Goal: Communication & Community: Answer question/provide support

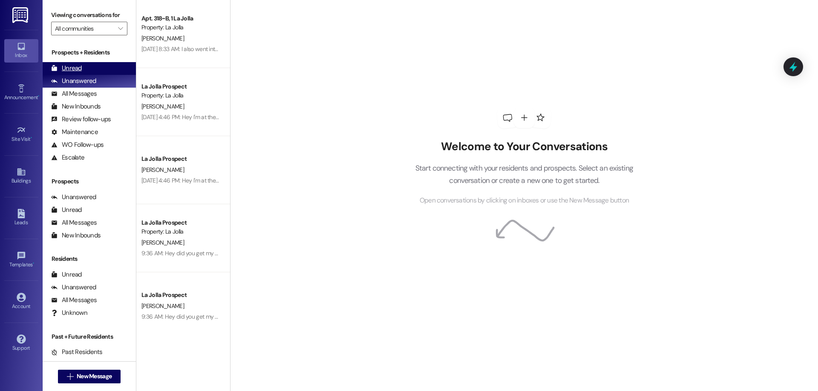
click at [94, 67] on div "Unread (0)" at bounding box center [89, 68] width 93 height 13
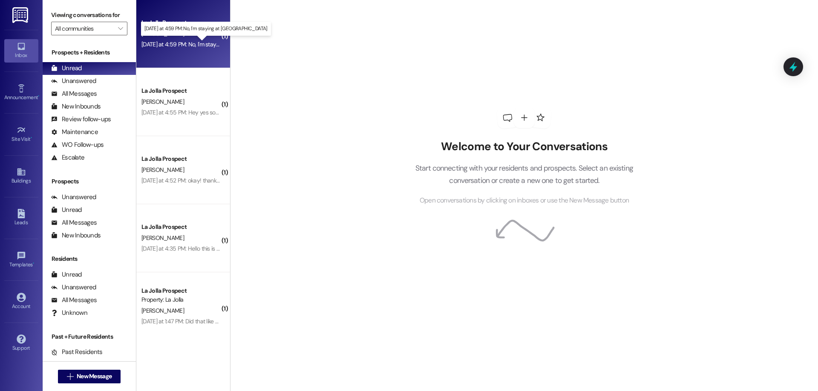
click at [197, 44] on div "Yesterday at 4:59 PM: No, I'm staying at University View Yesterday at 4:59 PM: …" at bounding box center [213, 44] width 144 height 8
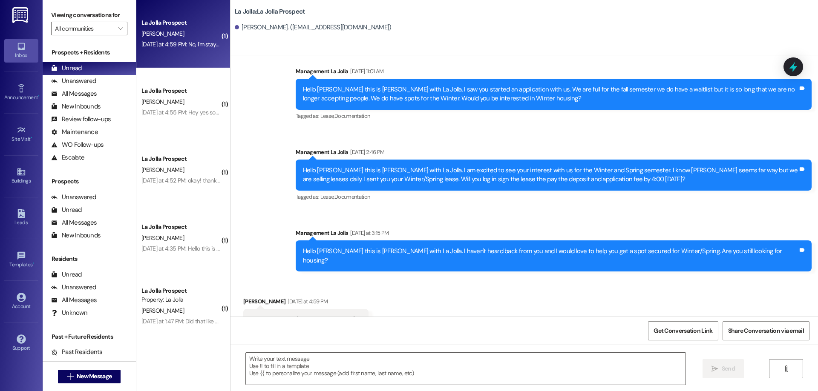
scroll to position [431, 0]
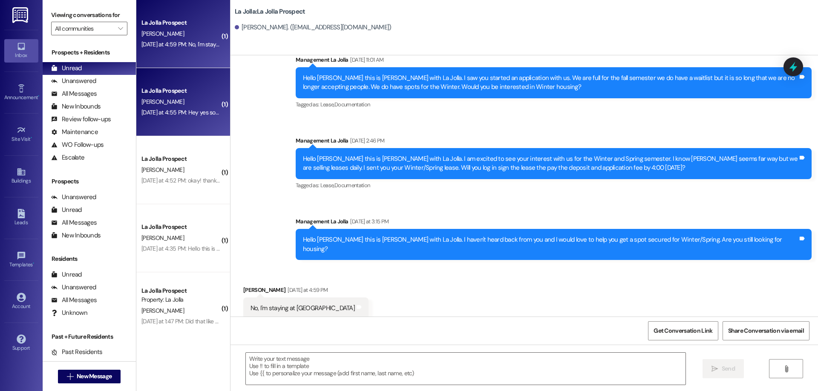
click at [181, 98] on div "L. Tygret" at bounding box center [181, 102] width 81 height 11
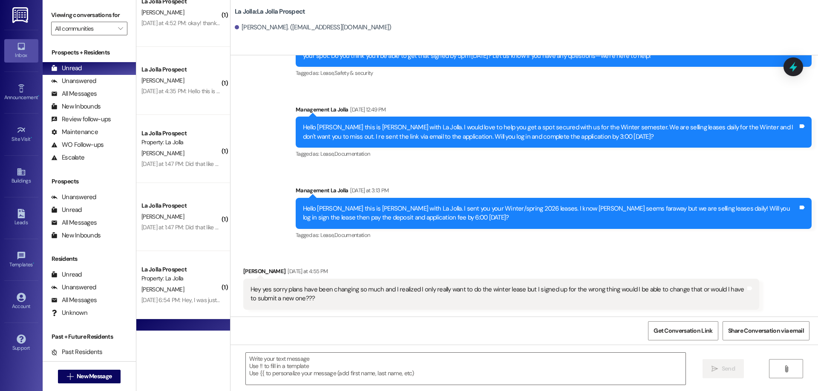
scroll to position [155, 0]
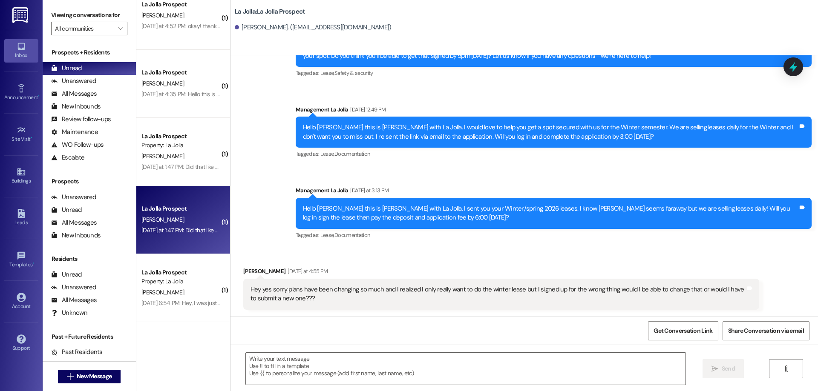
click at [184, 227] on div "Yesterday at 1:47 PM: Did that like go through on your end? Yesterday at 1:47 P…" at bounding box center [208, 231] width 134 height 8
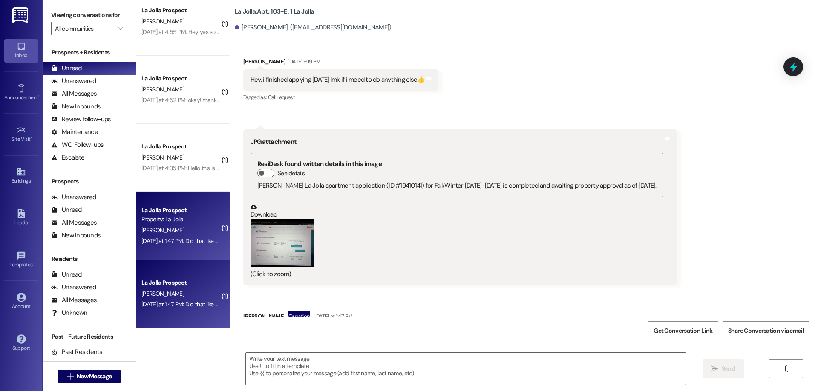
scroll to position [0, 0]
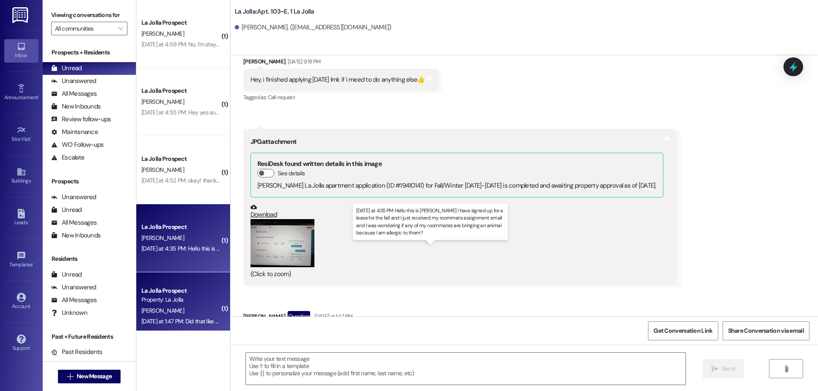
click at [193, 248] on div "Yesterday at 4:35 PM: Hello this is Eleanor Clements I have signed up for a lea…" at bounding box center [433, 249] width 585 height 8
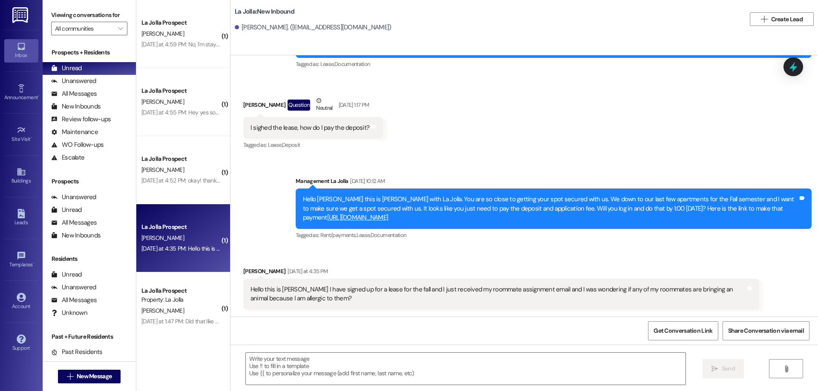
scroll to position [75, 0]
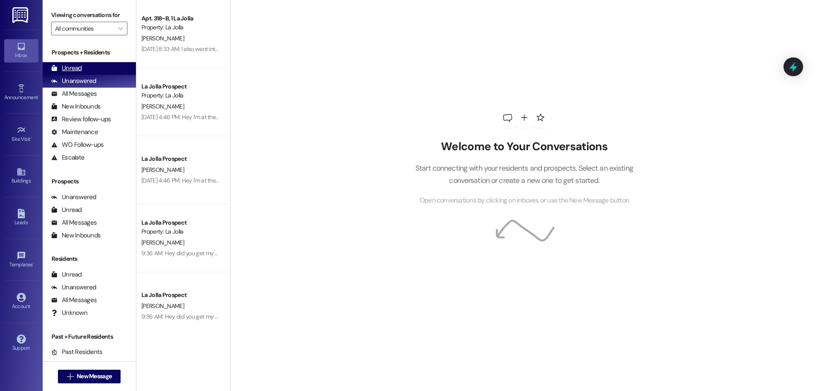
click at [86, 67] on div "Unread (0)" at bounding box center [89, 68] width 93 height 13
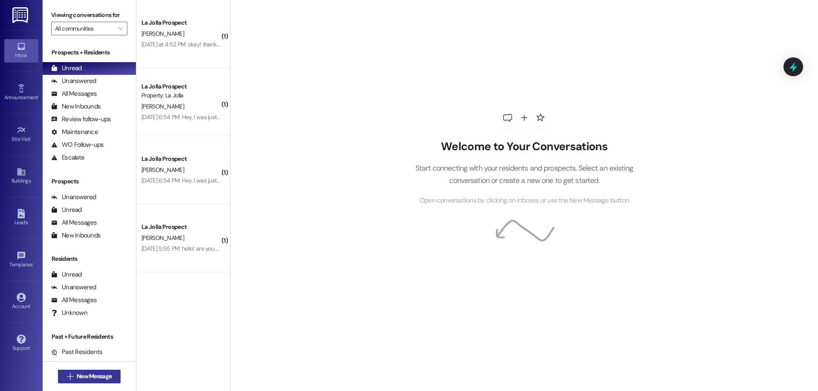
click at [89, 372] on button " New Message" at bounding box center [89, 377] width 63 height 14
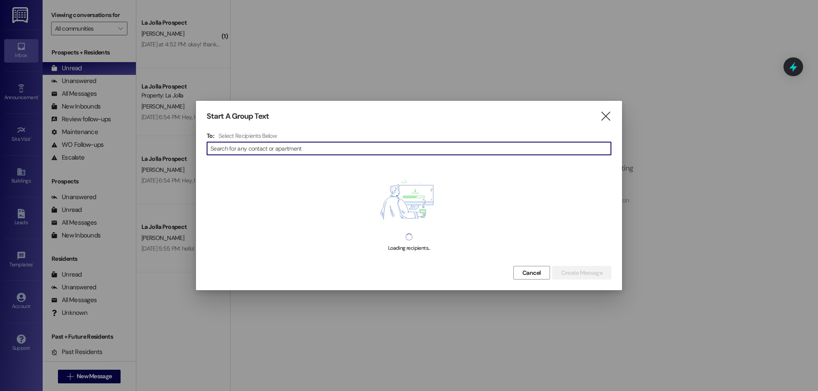
click at [220, 147] on input at bounding box center [410, 149] width 400 height 12
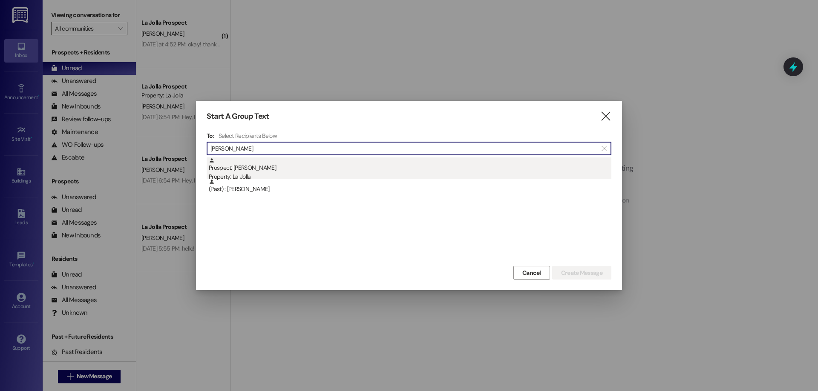
type input "LOgan Brin"
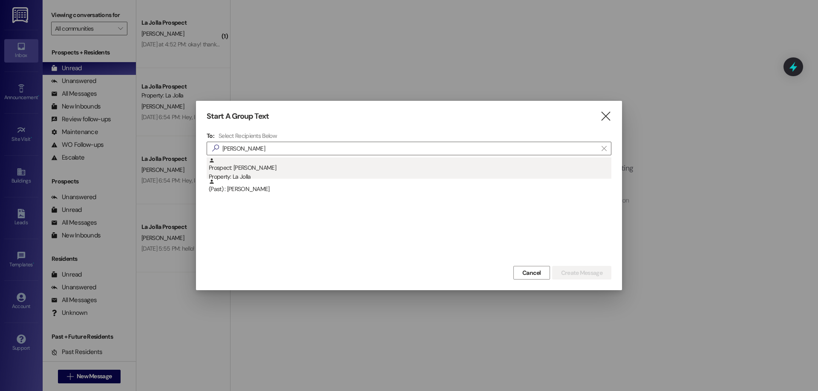
click at [242, 167] on div "Prospect: Logan Bringhurst Property: La Jolla" at bounding box center [410, 170] width 403 height 24
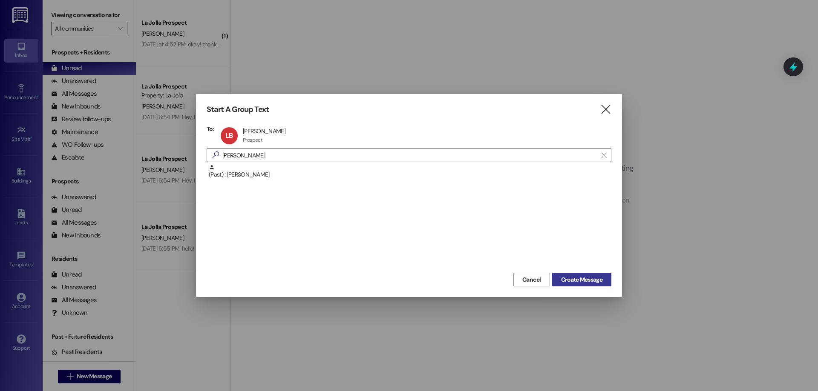
click at [582, 280] on span "Create Message" at bounding box center [581, 280] width 41 height 9
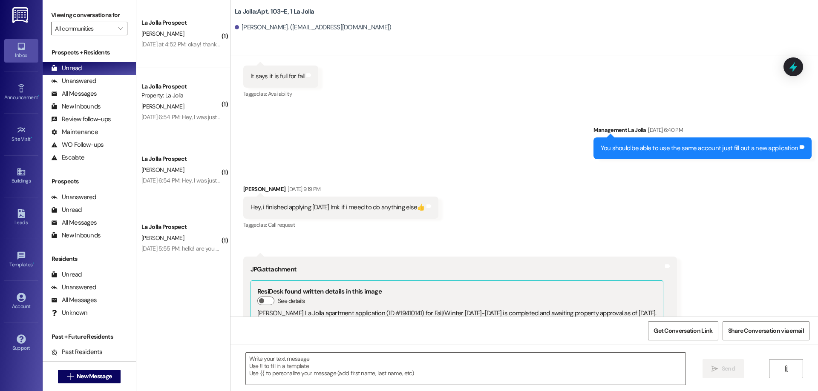
scroll to position [10560, 0]
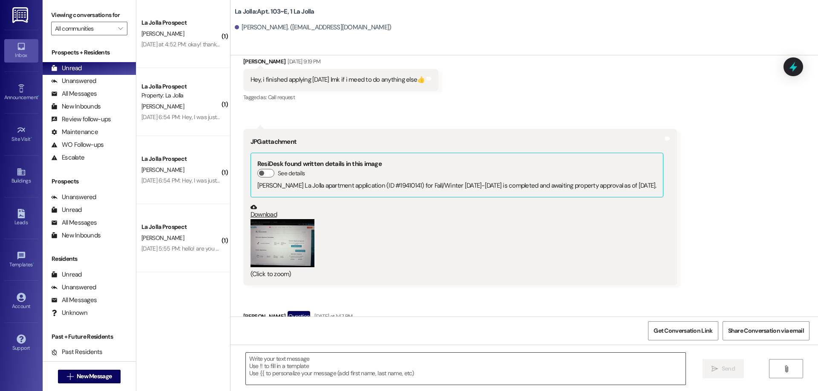
click at [317, 366] on textarea at bounding box center [466, 369] width 440 height 32
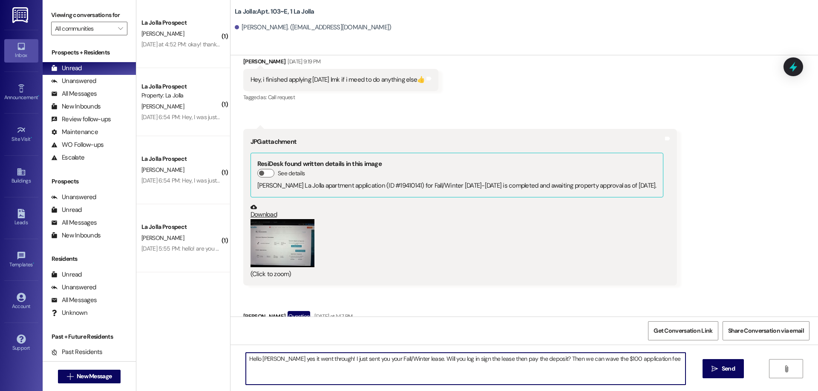
type textarea "Hello Logan yes it went through! I just sent you your Fall/Winter lease. Will y…"
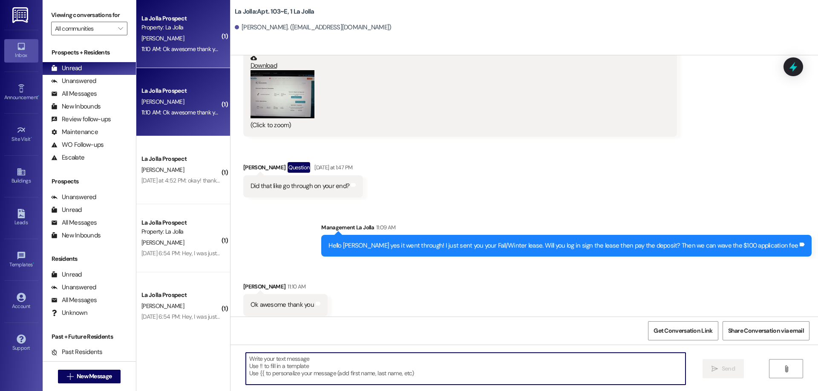
scroll to position [10738, 0]
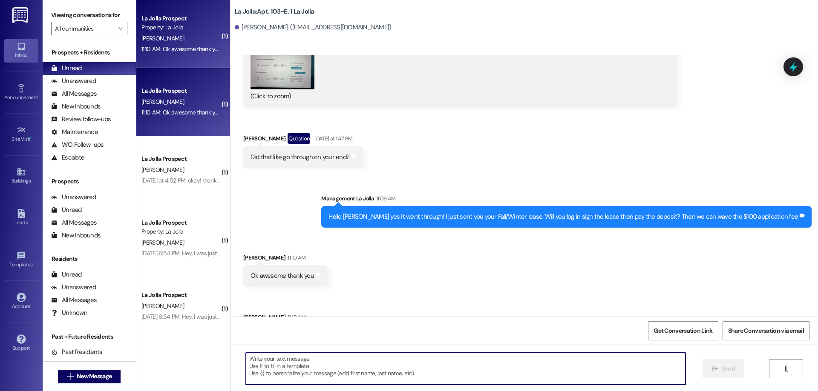
click at [302, 358] on textarea at bounding box center [466, 369] width 440 height 32
click at [18, 221] on div "Leads" at bounding box center [21, 223] width 43 height 9
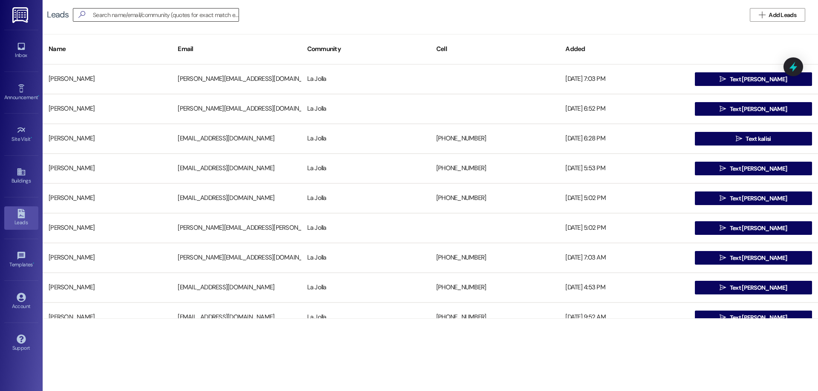
click at [100, 15] on input at bounding box center [166, 15] width 146 height 12
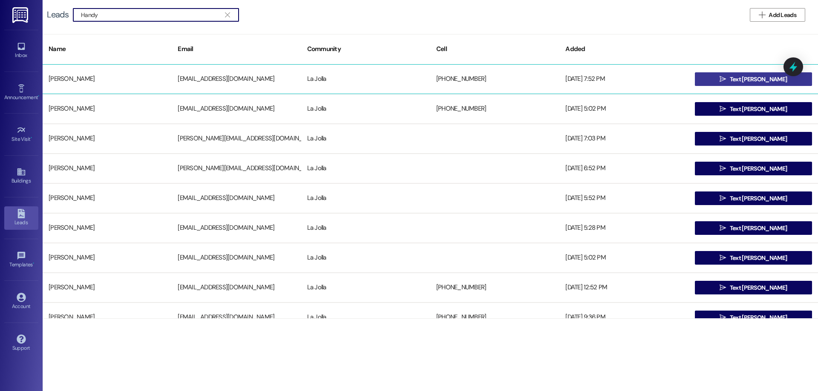
type input "Handy"
click at [722, 72] on button " Text Emily" at bounding box center [753, 79] width 117 height 14
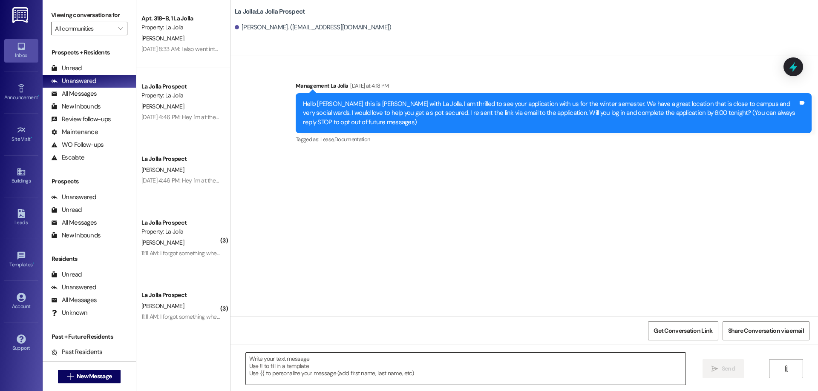
click at [339, 353] on div at bounding box center [465, 369] width 440 height 33
click at [313, 363] on textarea at bounding box center [466, 369] width 440 height 32
click at [283, 360] on textarea "Hello Emily" at bounding box center [466, 369] width 440 height 32
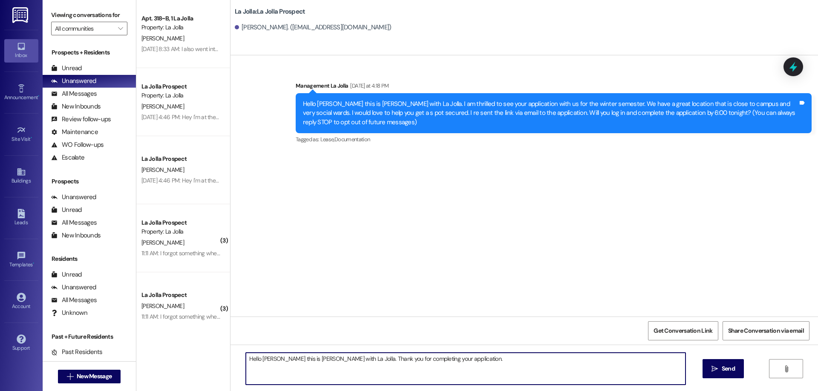
click at [471, 369] on textarea "Hello Emily this is Courtney with La Jolla. Thank you for completing your appli…" at bounding box center [466, 369] width 440 height 32
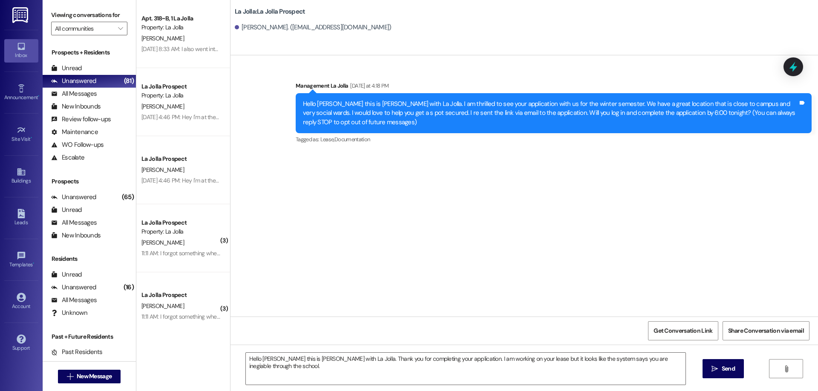
drag, startPoint x: 615, startPoint y: 360, endPoint x: 564, endPoint y: 388, distance: 58.5
click at [564, 388] on div "Hello Emily this is Courtney with La Jolla. Thank you for completing your appli…" at bounding box center [523, 377] width 587 height 64
click at [635, 361] on textarea "Hello Emily this is Courtney with La Jolla. Thank you for completing your appli…" at bounding box center [466, 369] width 440 height 32
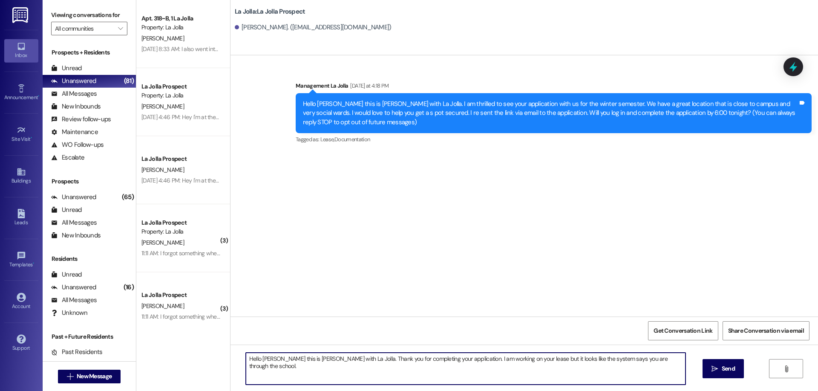
paste textarea "Ineligible"
click at [277, 366] on textarea "Hello Emily this is Courtney with La Jolla. Thank you for completing your appli…" at bounding box center [466, 369] width 440 height 32
type textarea "Hello Emily this is Courtney with La Jolla. Thank you for completing your appli…"
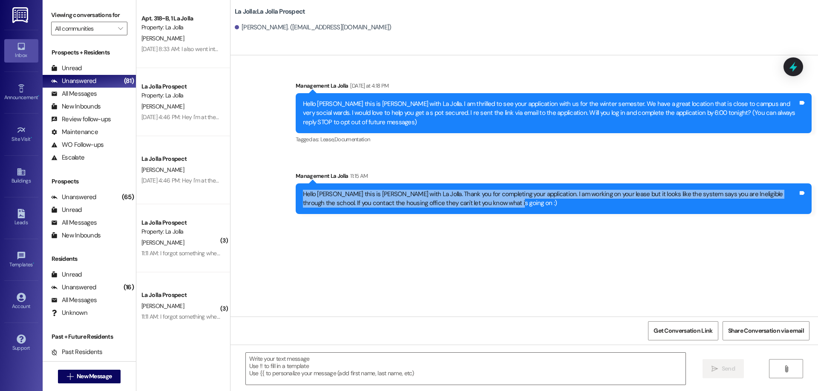
drag, startPoint x: 411, startPoint y: 201, endPoint x: 321, endPoint y: 194, distance: 90.6
click at [282, 189] on div "Sent via SMS Management La Jolla Yesterday at 4:18 PM Hello Emily this is Court…" at bounding box center [523, 141] width 587 height 158
copy div "Hello Emily this is Courtney with La Jolla. Thank you for completing your appli…"
click at [27, 222] on div "Leads" at bounding box center [21, 223] width 43 height 9
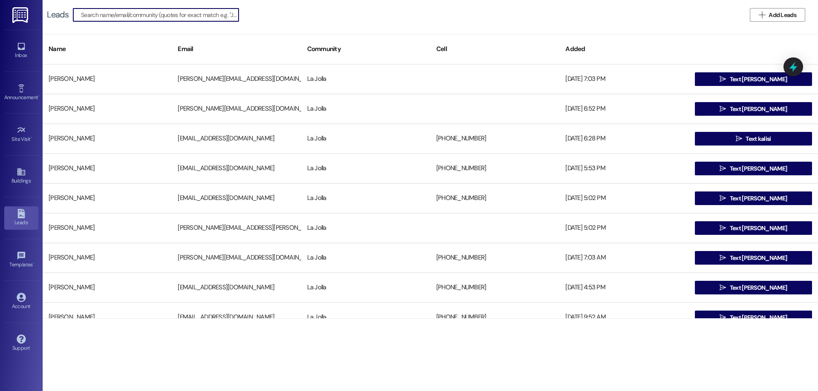
click at [127, 16] on input at bounding box center [160, 15] width 158 height 12
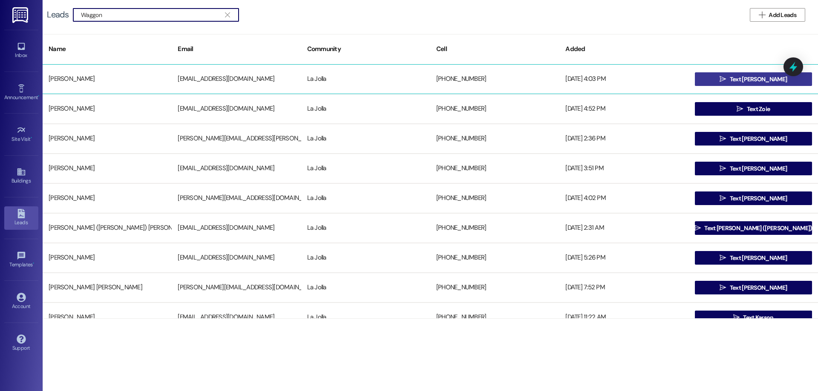
type input "Waggon"
click at [704, 77] on button " Text Alexandrea" at bounding box center [753, 79] width 117 height 14
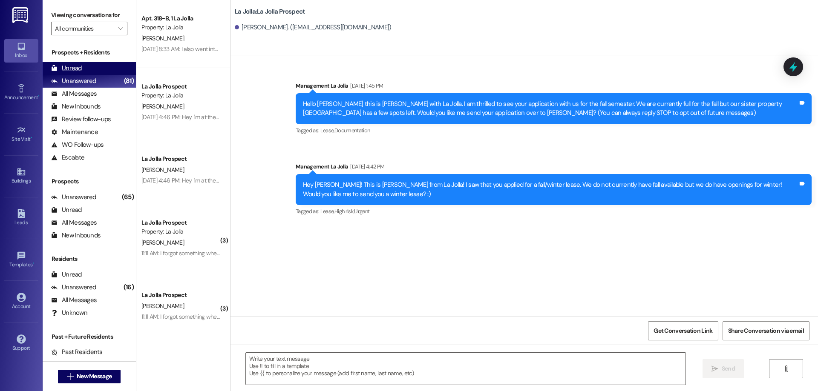
click at [97, 70] on div "Unread (0)" at bounding box center [89, 68] width 93 height 13
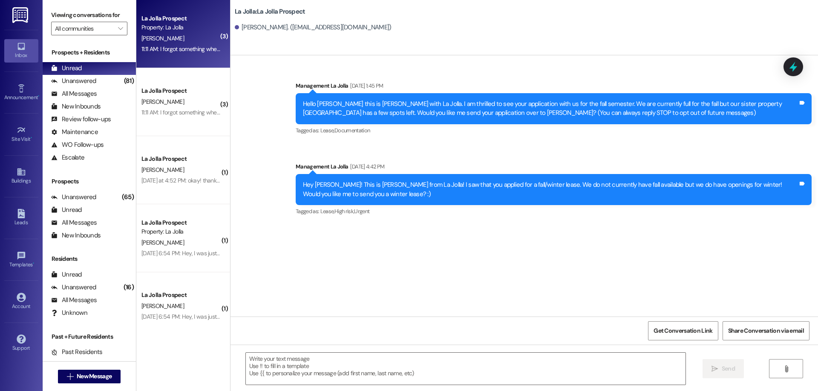
click at [180, 50] on div "11:11 AM: I forgot something when i moved out and had my roommate leave it insi…" at bounding box center [249, 49] width 216 height 8
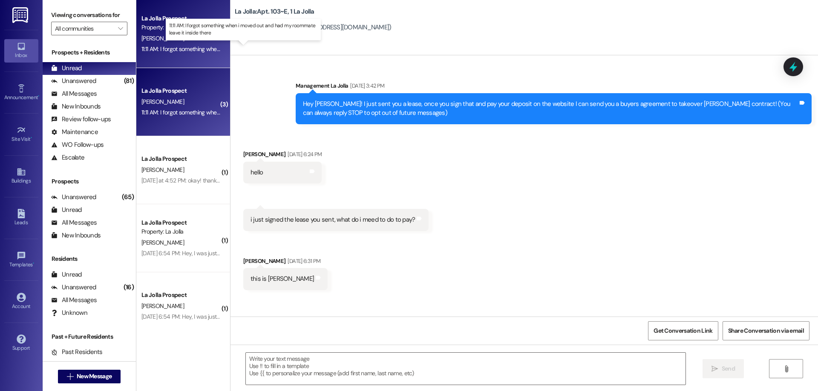
scroll to position [10823, 0]
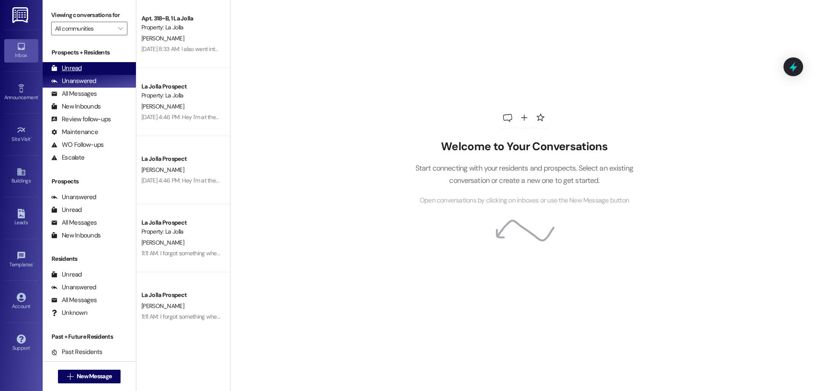
click at [57, 66] on icon at bounding box center [54, 68] width 6 height 6
click at [101, 64] on div "Unread (0)" at bounding box center [89, 68] width 93 height 13
click at [102, 70] on div "Unread (0)" at bounding box center [89, 68] width 93 height 13
click at [91, 70] on div "Unread (0)" at bounding box center [89, 68] width 93 height 13
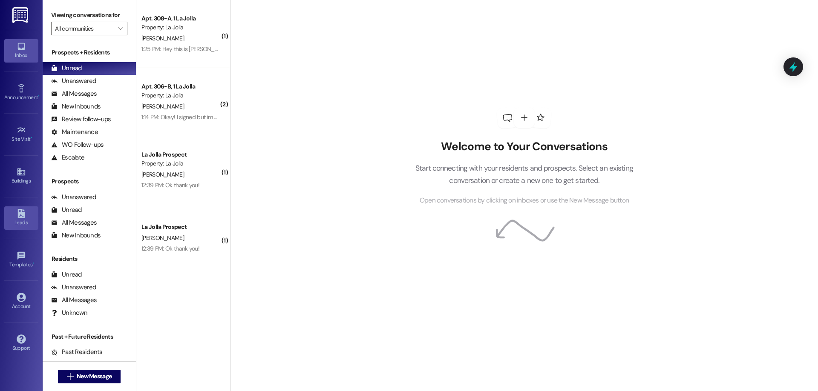
click at [23, 225] on div "Leads" at bounding box center [21, 223] width 43 height 9
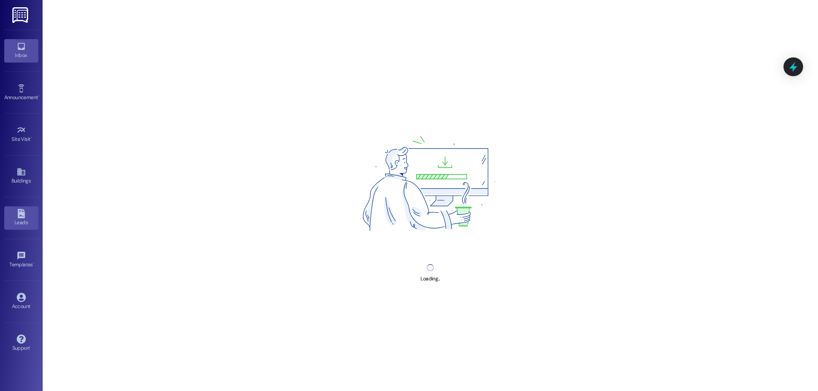
click at [17, 42] on icon at bounding box center [21, 46] width 9 height 9
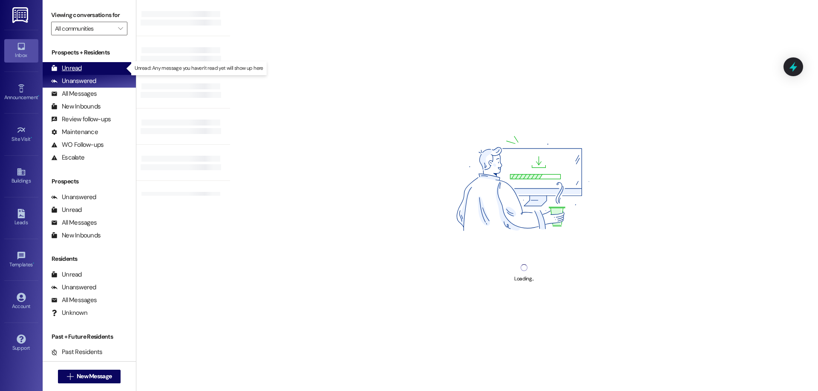
click at [77, 67] on div "Unread" at bounding box center [66, 68] width 31 height 9
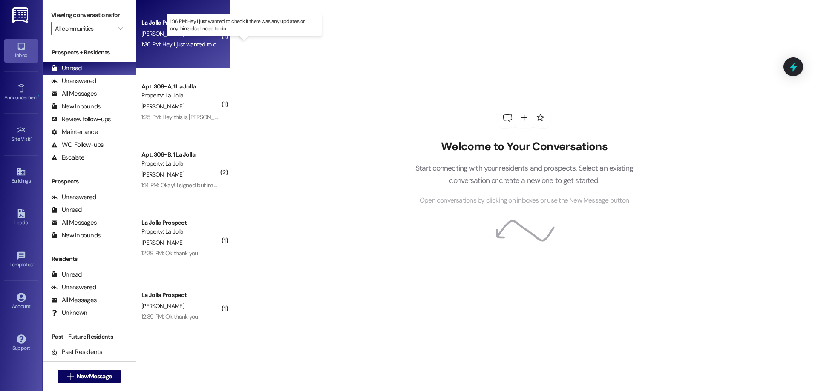
click at [163, 42] on div "1:36 PM: Hey I just wanted to check if there was any updates or anything else I…" at bounding box center [252, 44] width 222 height 8
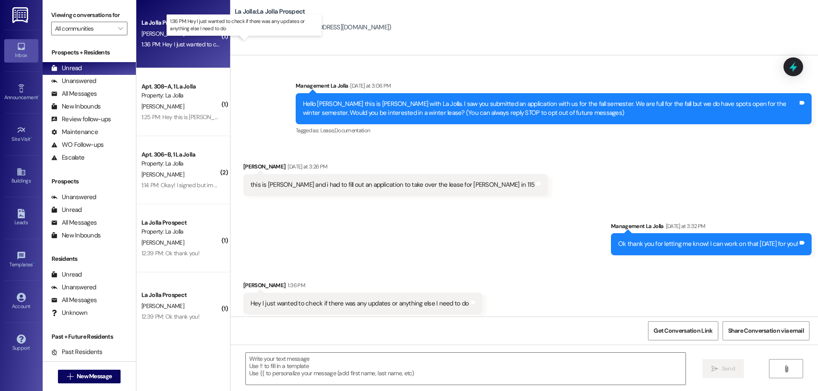
scroll to position [4, 0]
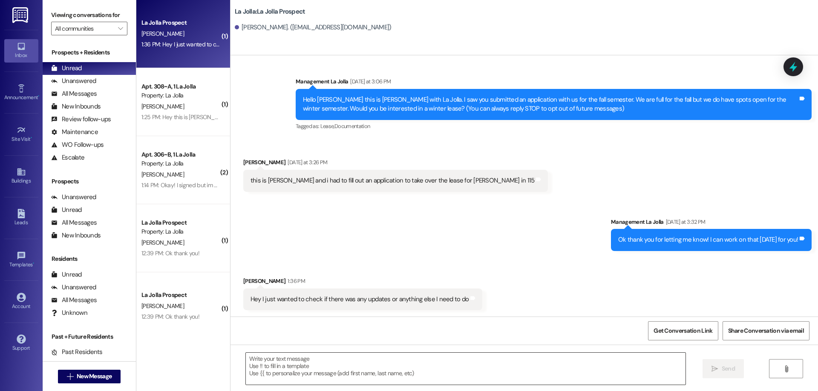
click at [418, 366] on textarea at bounding box center [466, 369] width 440 height 32
click at [263, 371] on textarea at bounding box center [466, 369] width 440 height 32
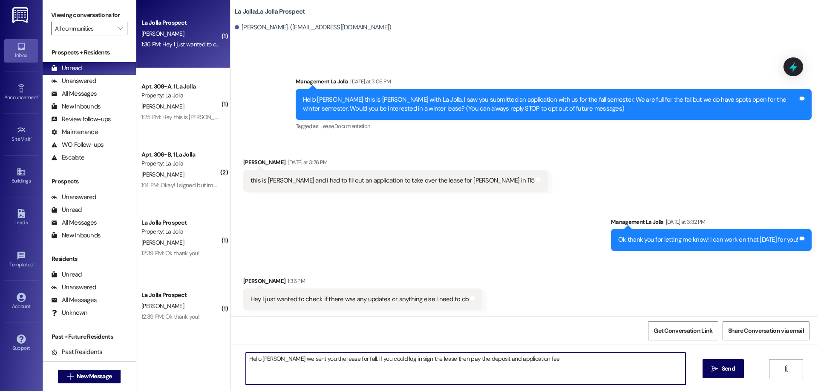
click at [533, 360] on textarea "Hello Audrey we sent you the lease for fall. If you could log in sign the lease…" at bounding box center [466, 369] width 440 height 32
type textarea "Hello [PERSON_NAME] we sent you the lease for fall. If you could log in sign th…"
click at [711, 374] on button " Send" at bounding box center [722, 369] width 41 height 19
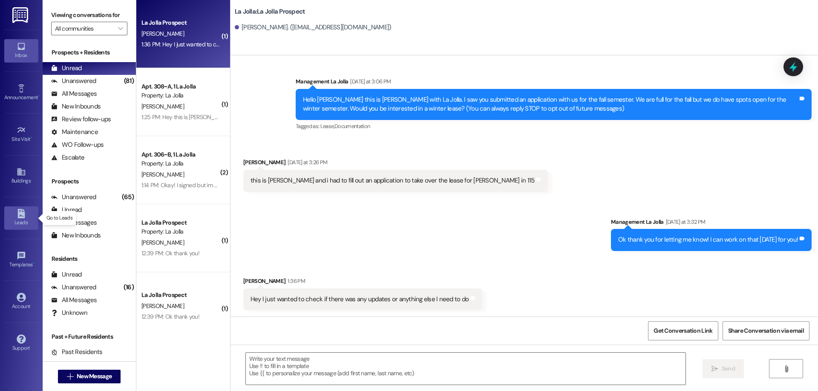
click at [17, 216] on icon at bounding box center [21, 213] width 9 height 9
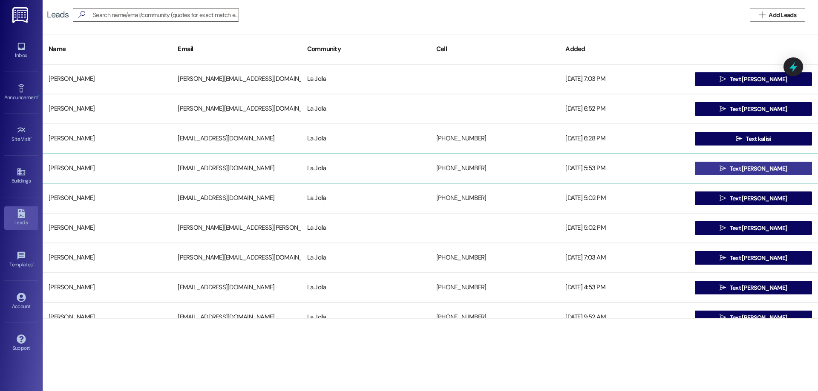
click at [726, 166] on icon "" at bounding box center [723, 168] width 6 height 7
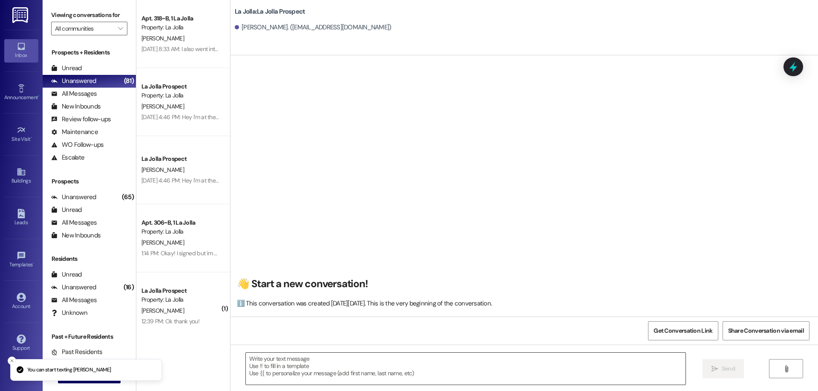
click at [272, 371] on textarea at bounding box center [466, 369] width 440 height 32
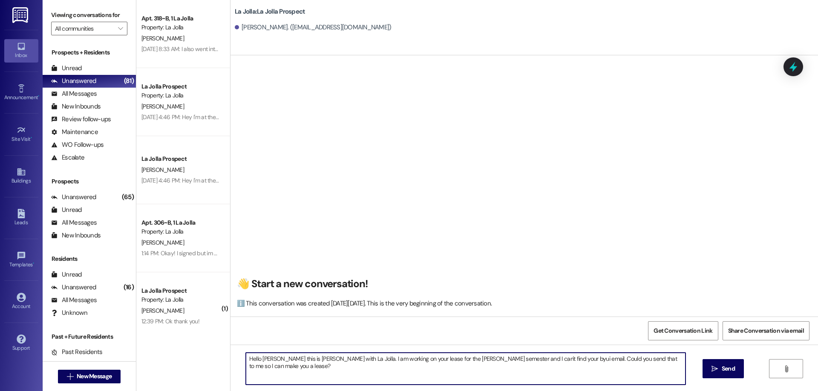
drag, startPoint x: 679, startPoint y: 357, endPoint x: 145, endPoint y: 363, distance: 534.2
click at [145, 364] on div "Apt. 318~B, 1 La Jolla Property: La Jolla J. Bower Aug 13, 2025 at 8:33 AM: I a…" at bounding box center [477, 195] width 682 height 391
type textarea "Hello Nora this is Courtney with La Jolla. I am working on your lease for the W…"
click at [722, 374] on span "Send" at bounding box center [728, 369] width 13 height 9
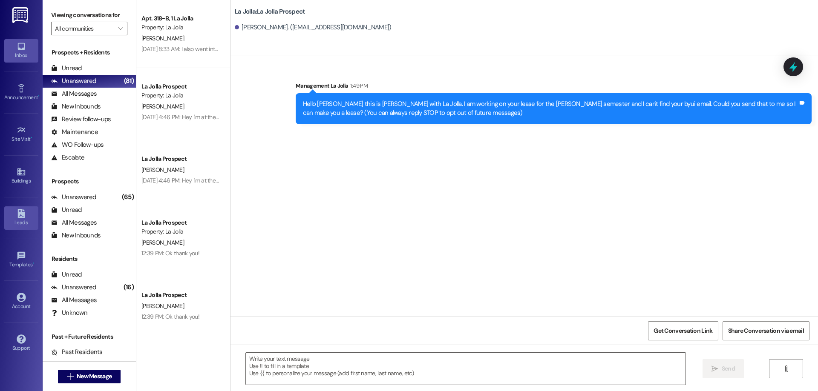
click at [22, 224] on div "Leads" at bounding box center [21, 223] width 43 height 9
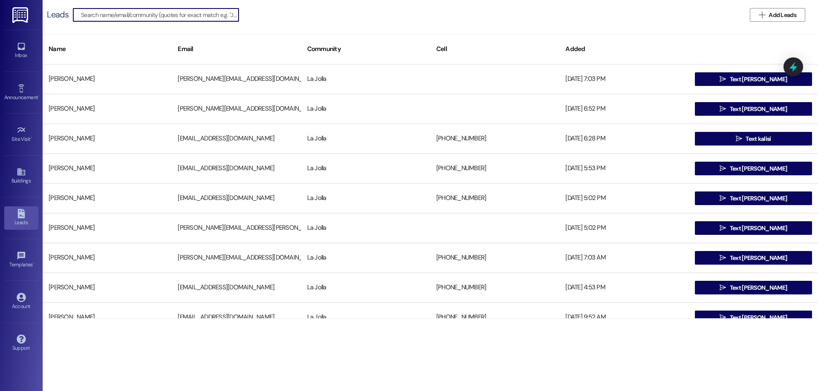
click at [121, 19] on input at bounding box center [160, 15] width 158 height 12
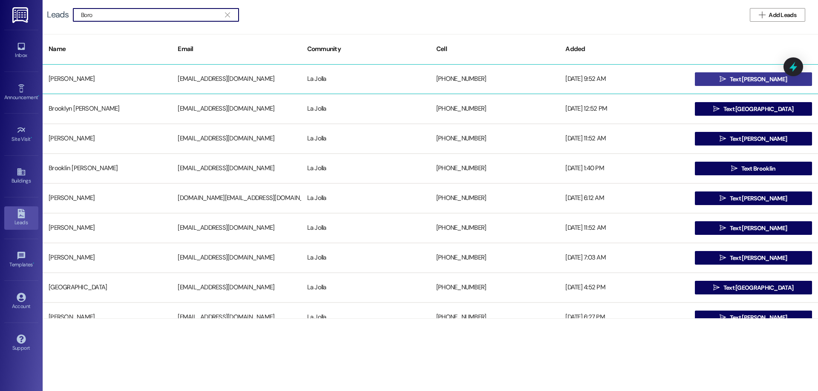
type input "Boro"
click at [714, 77] on button " Text Leeann" at bounding box center [753, 79] width 117 height 14
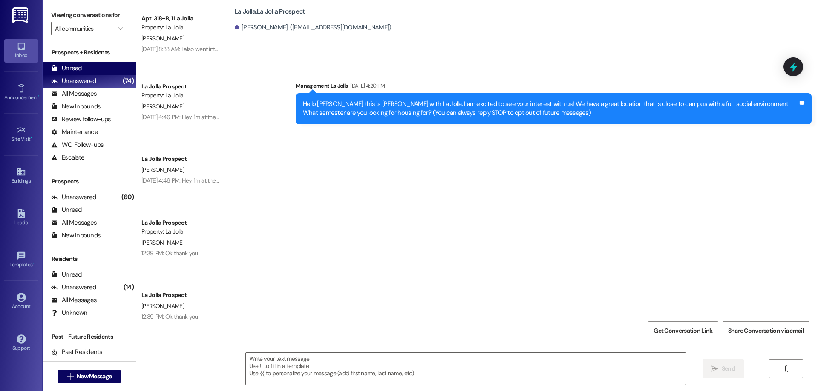
click at [80, 68] on div "Unread" at bounding box center [66, 68] width 31 height 9
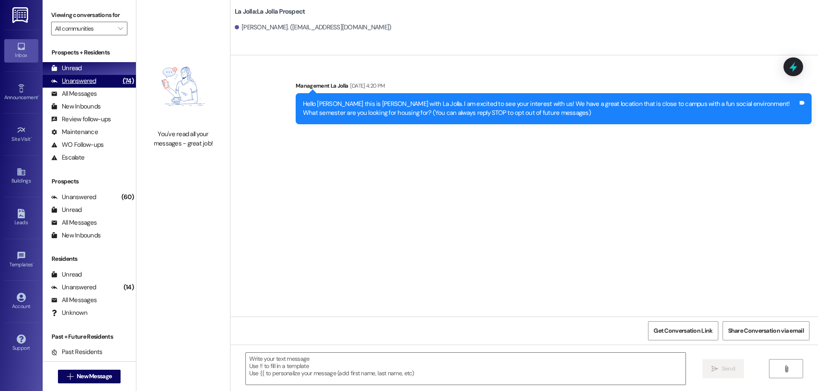
click at [79, 77] on div "Unanswered" at bounding box center [73, 81] width 45 height 9
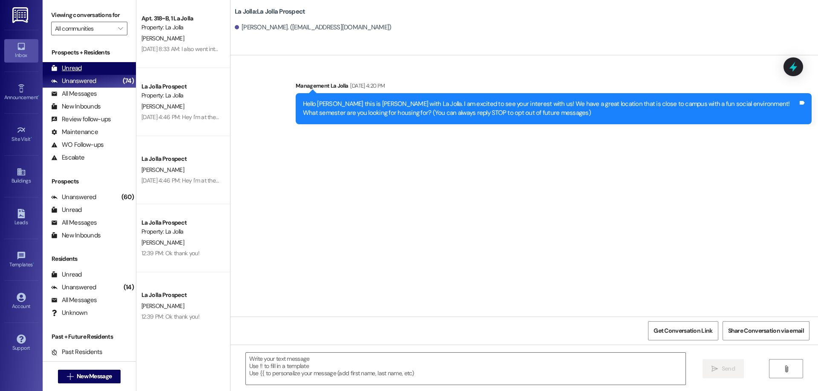
click at [85, 67] on div "Unread (0)" at bounding box center [89, 68] width 93 height 13
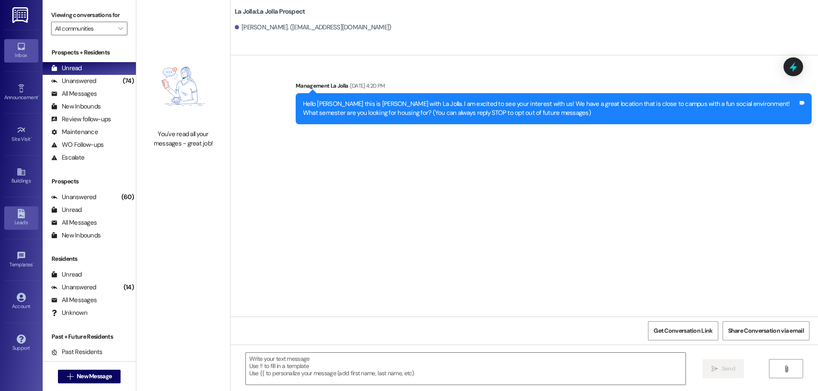
click at [9, 220] on div "Leads" at bounding box center [21, 223] width 43 height 9
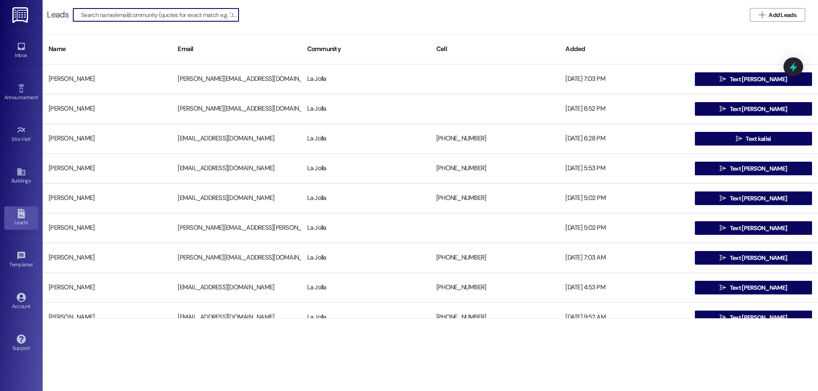
click at [130, 20] on input at bounding box center [160, 15] width 158 height 12
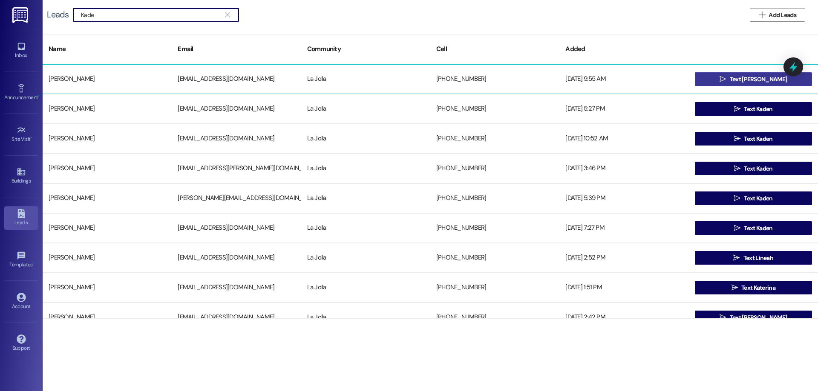
type input "Kade"
click at [722, 79] on button " Text Elias" at bounding box center [753, 79] width 117 height 14
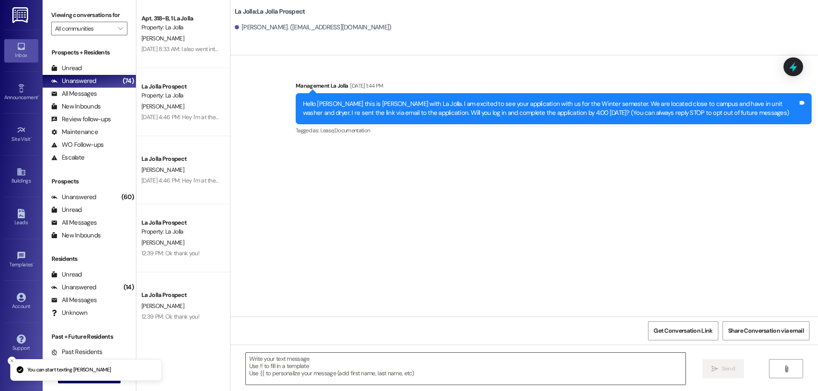
click at [287, 370] on textarea at bounding box center [466, 369] width 440 height 32
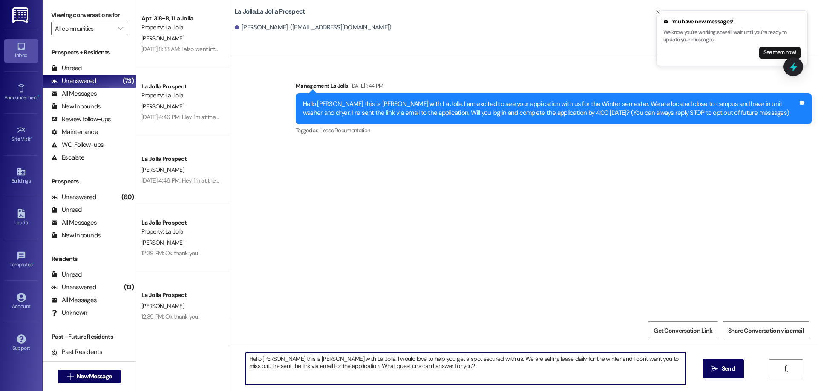
drag, startPoint x: 417, startPoint y: 369, endPoint x: 220, endPoint y: 354, distance: 198.2
click at [220, 354] on div "Apt. 318~B, 1 La Jolla Property: La Jolla J. Bower Aug 13, 2025 at 8:33 AM: I a…" at bounding box center [477, 195] width 682 height 391
type textarea "Hello Elias this is Courtney with La Jolla. I would love to help you get a spot…"
drag, startPoint x: 722, startPoint y: 368, endPoint x: 499, endPoint y: 358, distance: 223.9
click at [722, 368] on span "Send" at bounding box center [728, 369] width 13 height 9
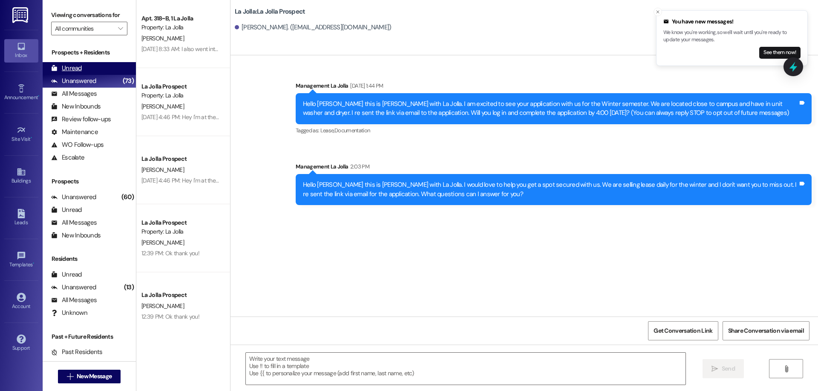
click at [105, 66] on div "Unread (0)" at bounding box center [89, 68] width 93 height 13
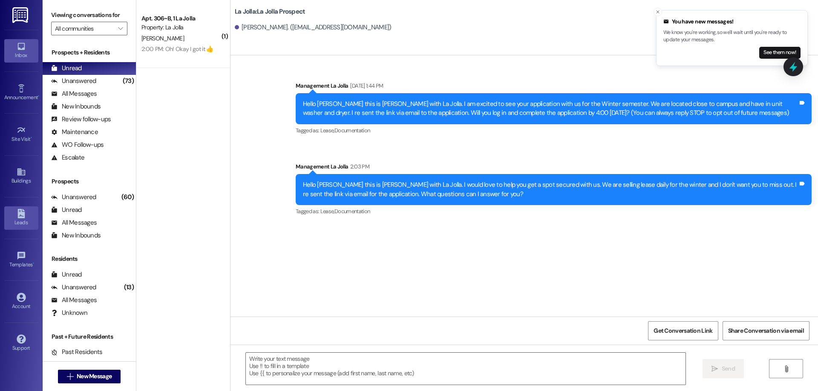
click at [17, 220] on div "Leads" at bounding box center [21, 223] width 43 height 9
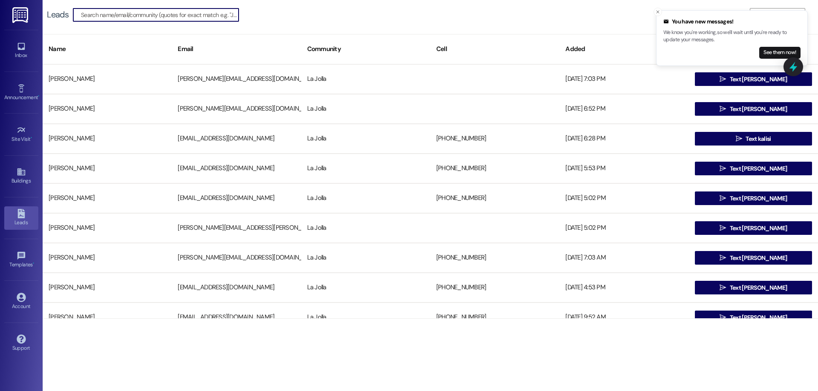
click at [130, 18] on input at bounding box center [160, 15] width 158 height 12
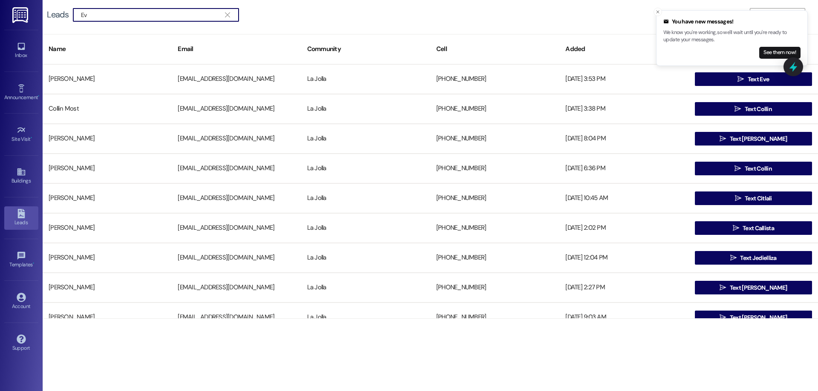
type input "E"
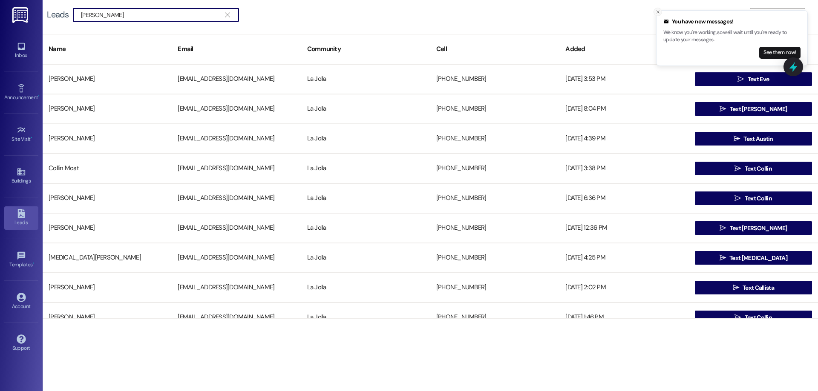
type input "Collins"
click at [658, 12] on line "Close toast" at bounding box center [657, 12] width 3 height 3
click at [758, 20] on button " Add Leads" at bounding box center [777, 15] width 55 height 14
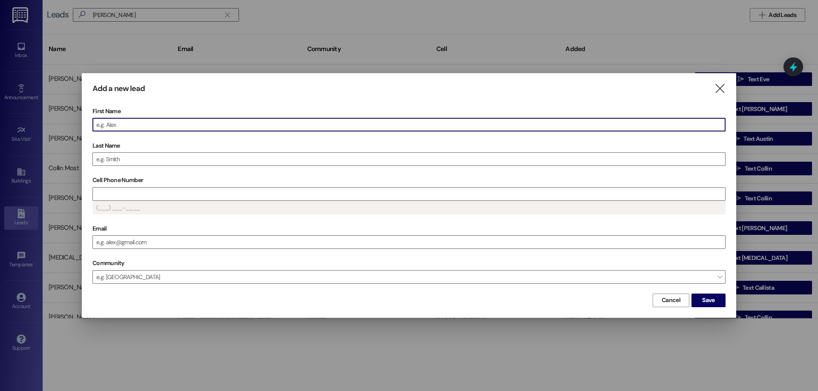
click at [116, 129] on input "First Name" at bounding box center [409, 124] width 632 height 13
click at [113, 157] on input "Last Name" at bounding box center [409, 159] width 632 height 13
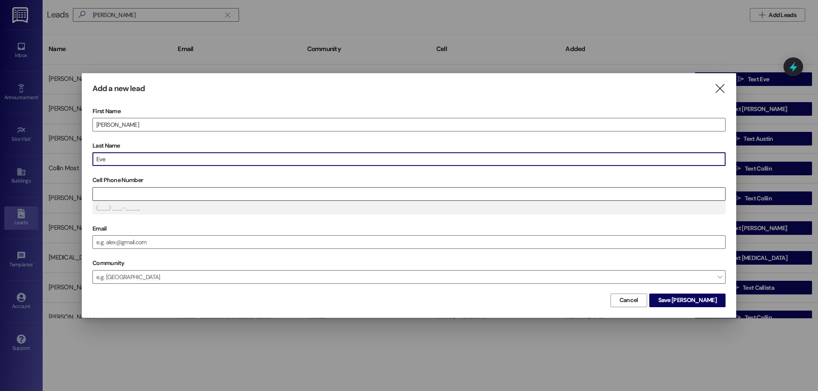
click at [119, 193] on input "Cell Phone Number" at bounding box center [409, 194] width 632 height 13
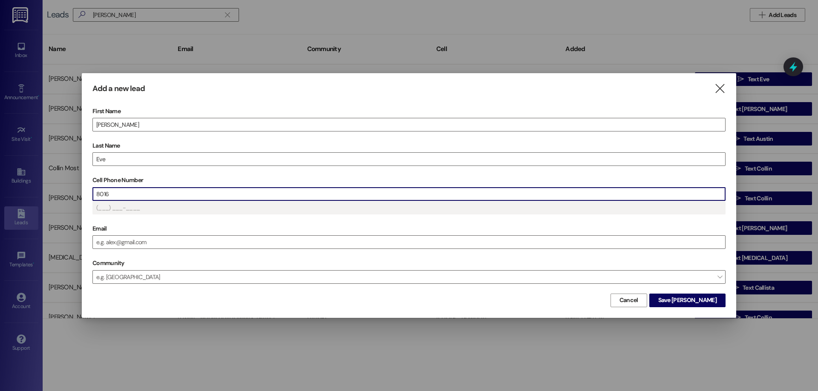
type input "(801) 6__-____"
click at [647, 299] on button "Cancel" at bounding box center [628, 301] width 37 height 14
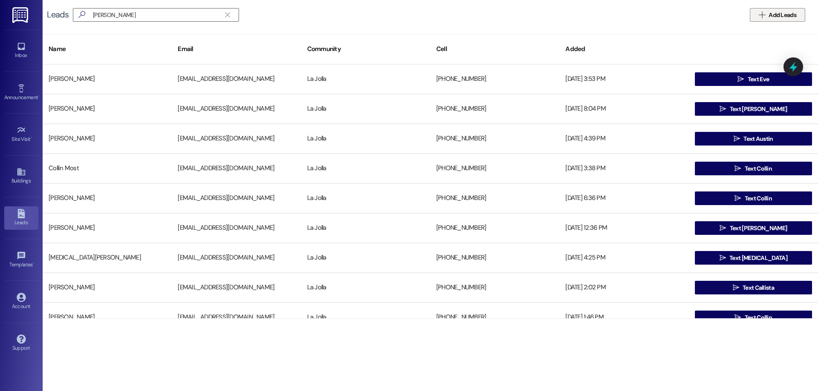
click at [780, 14] on span "Add Leads" at bounding box center [782, 15] width 28 height 9
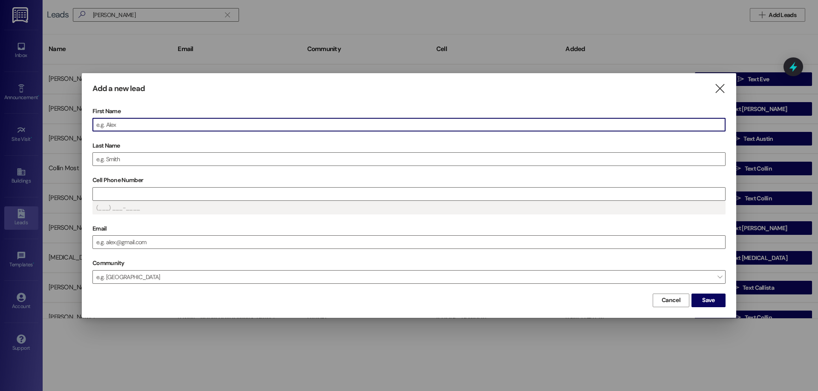
click at [128, 124] on input "First Name" at bounding box center [409, 124] width 632 height 13
drag, startPoint x: 170, startPoint y: 156, endPoint x: 171, endPoint y: 148, distance: 8.5
click at [171, 154] on input "Last Name" at bounding box center [409, 159] width 632 height 13
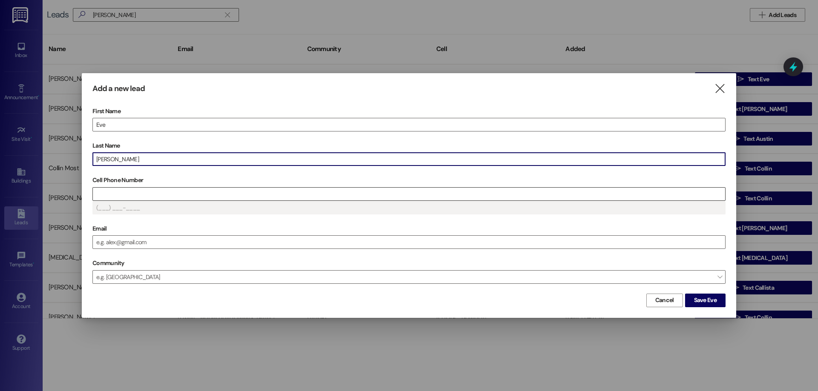
click at [102, 191] on input "Cell Phone Number" at bounding box center [409, 194] width 632 height 13
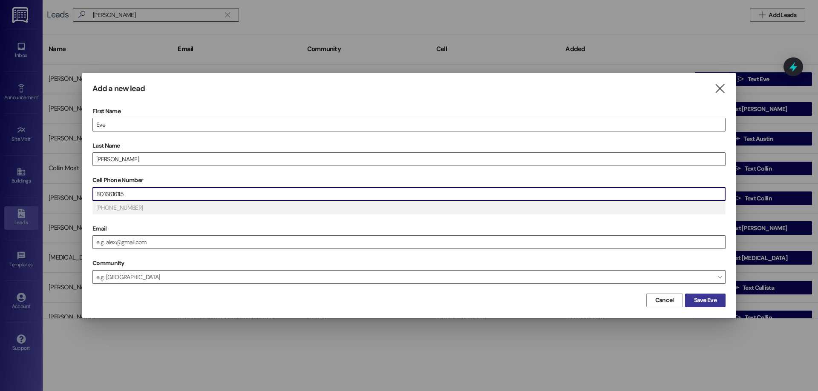
click at [708, 298] on span "Save Eve" at bounding box center [705, 300] width 23 height 9
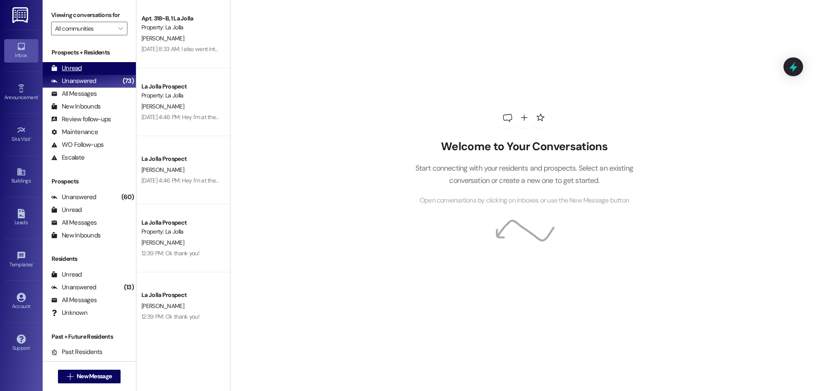
click at [69, 67] on div "Unread" at bounding box center [66, 68] width 31 height 9
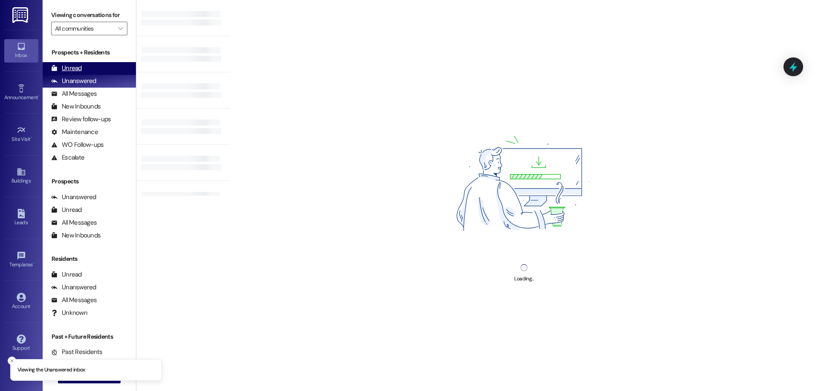
click at [86, 69] on div "Unread (0)" at bounding box center [89, 68] width 93 height 13
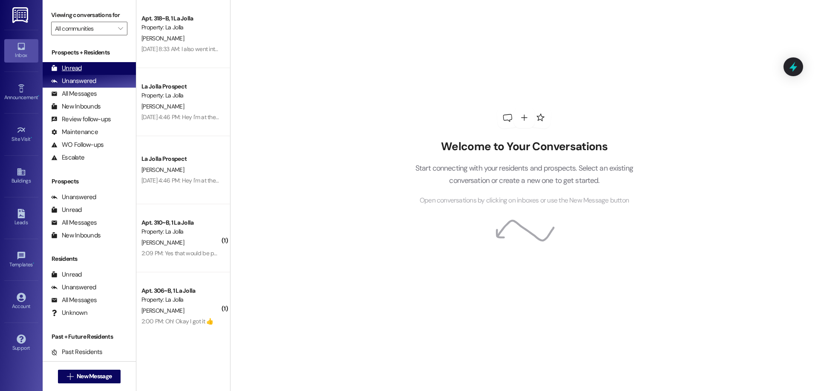
click at [73, 70] on div "Unread" at bounding box center [66, 68] width 31 height 9
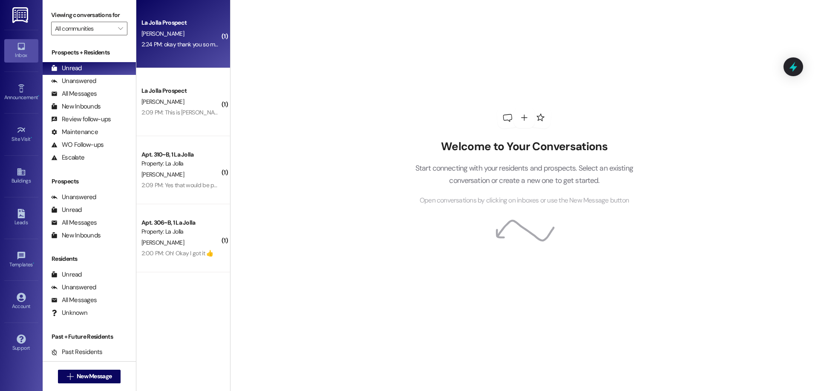
click at [188, 46] on div "2:24 PM: okay thank you so much! I will let you know when ive completed that 2:…" at bounding box center [236, 44] width 191 height 8
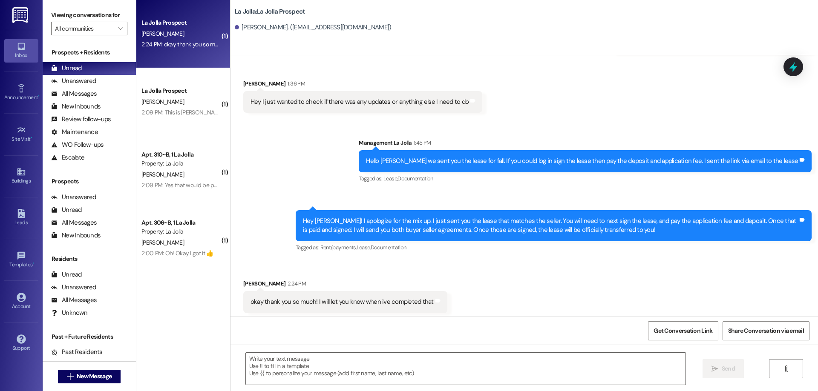
scroll to position [205, 0]
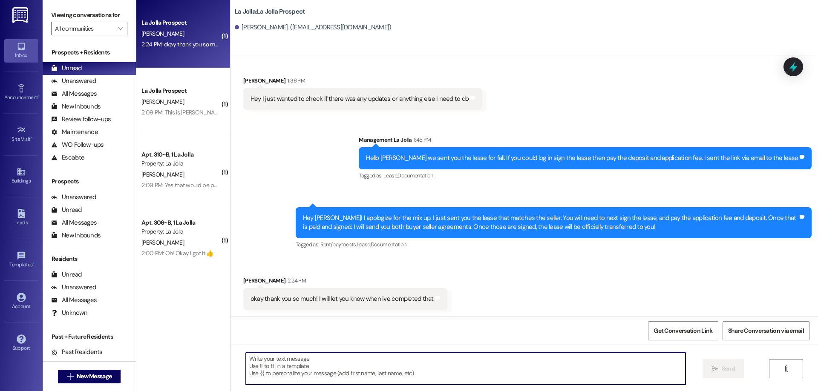
click at [284, 359] on textarea at bounding box center [466, 369] width 440 height 32
type textarea "Thank you!"
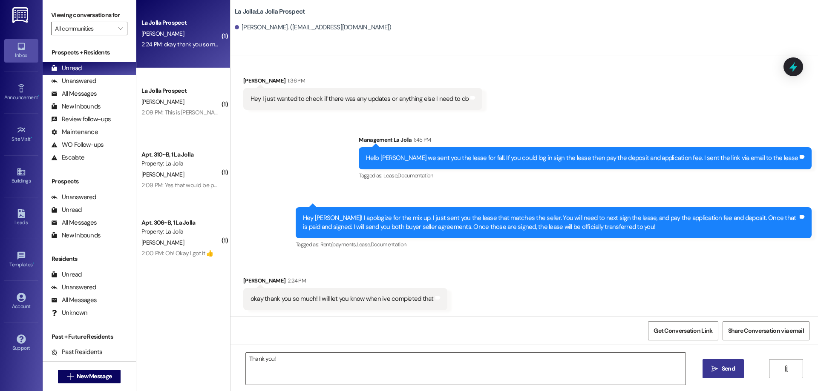
click at [740, 371] on button " Send" at bounding box center [722, 369] width 41 height 19
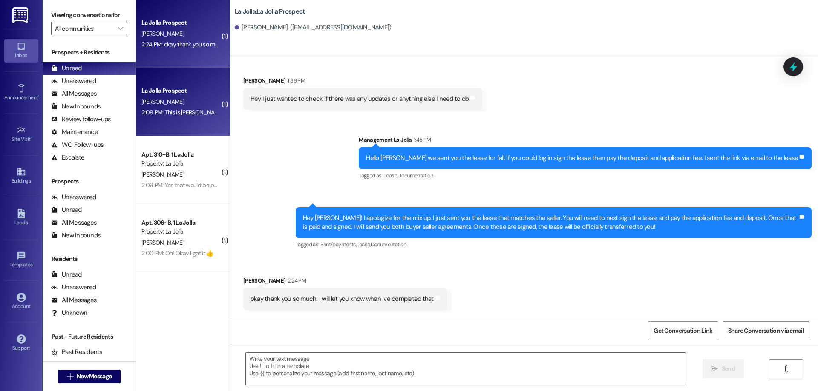
click at [182, 109] on div "2:09 PM: This is Nora's Mom. She is still on her mission. Here Pday was yesterd…" at bounding box center [389, 113] width 497 height 8
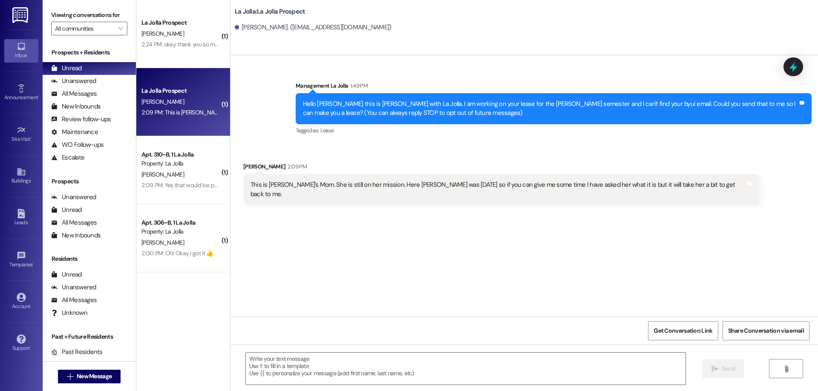
click at [295, 389] on div " Send " at bounding box center [523, 377] width 587 height 64
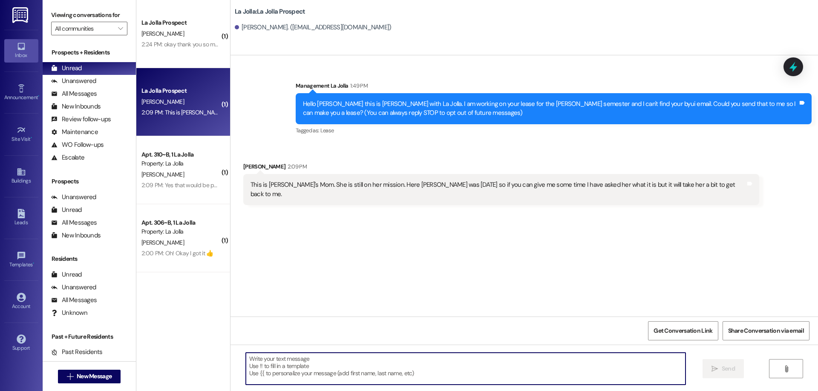
click at [292, 370] on textarea at bounding box center [466, 369] width 440 height 32
type textarea "Sounds good. Thank you for the update!"
click at [711, 367] on icon "" at bounding box center [714, 369] width 6 height 7
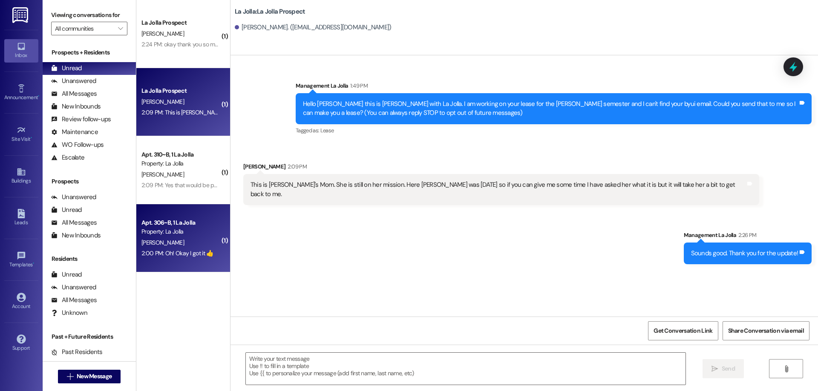
click at [153, 256] on div "2:00 PM: Oh! Okay I got it 👍 2:00 PM: Oh! Okay I got it 👍" at bounding box center [177, 254] width 72 height 8
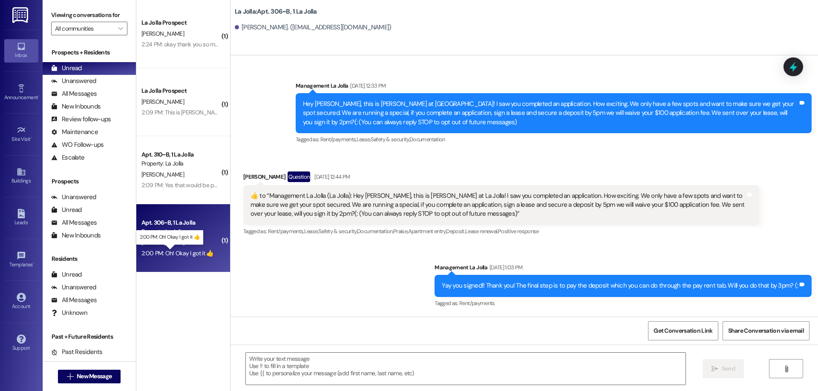
scroll to position [9666, 0]
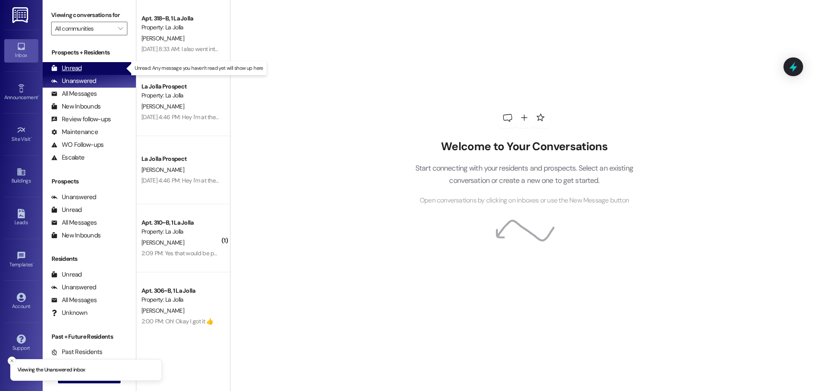
click at [94, 65] on div "Unread (0)" at bounding box center [89, 68] width 93 height 13
